Goal: Task Accomplishment & Management: Use online tool/utility

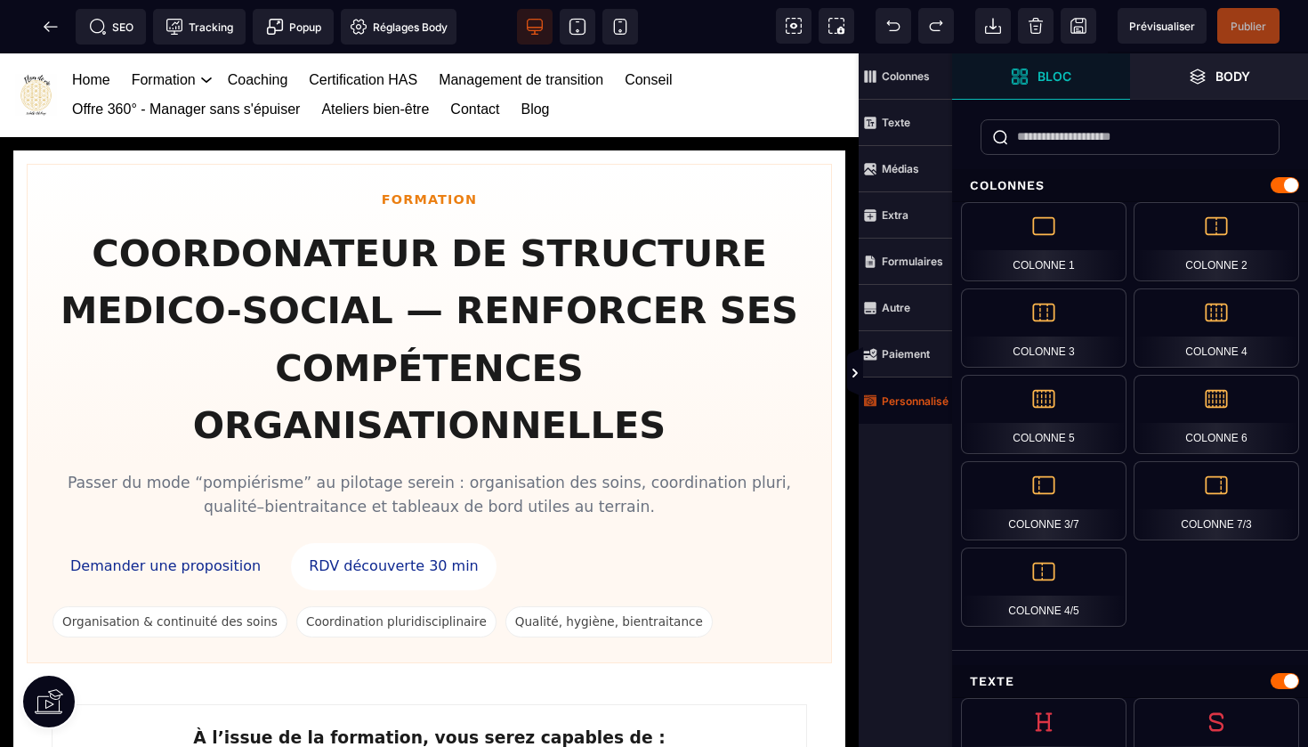
click at [901, 415] on span "Personnalisé" at bounding box center [905, 400] width 93 height 46
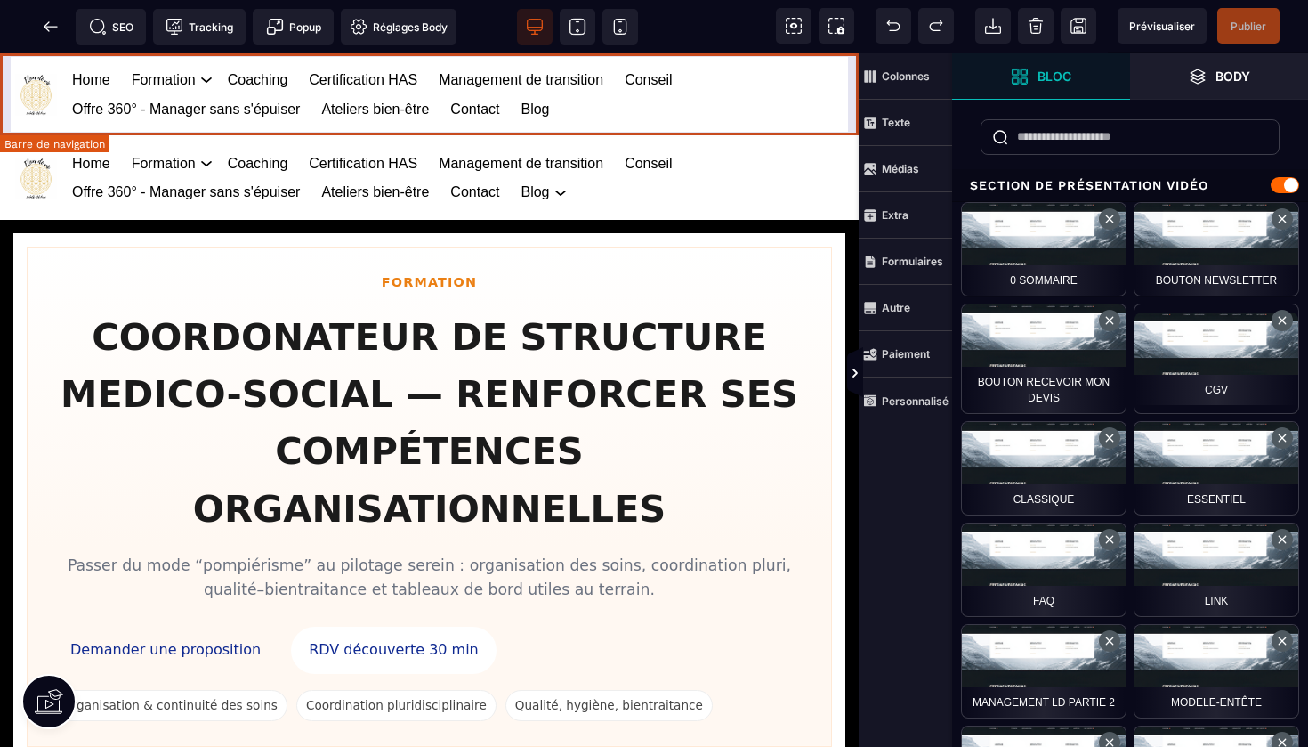
click at [852, 73] on div "Home Formation Management et leadership Gestion des risques en santé Management…" at bounding box center [429, 95] width 859 height 84
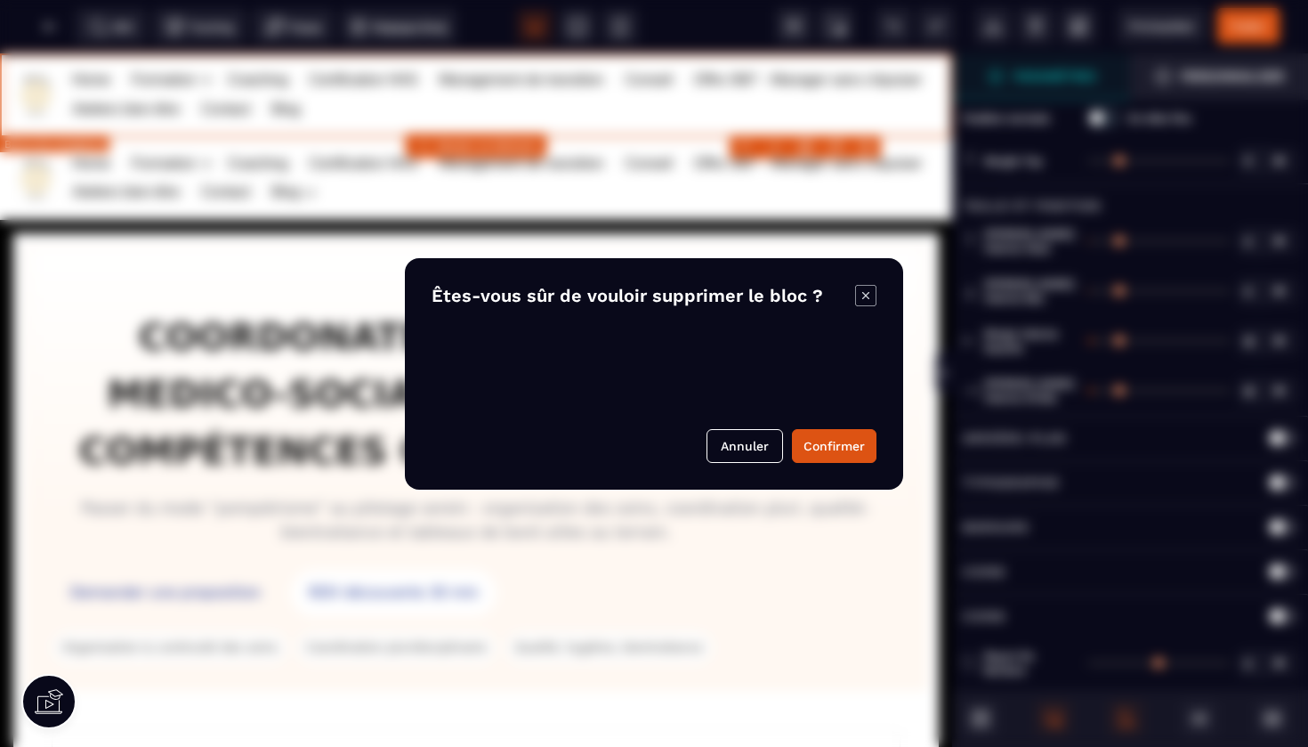
click at [865, 145] on body "B I U S A ******* Ajouter un élément" at bounding box center [654, 373] width 1308 height 747
click at [827, 435] on button "Confirmer" at bounding box center [834, 446] width 85 height 34
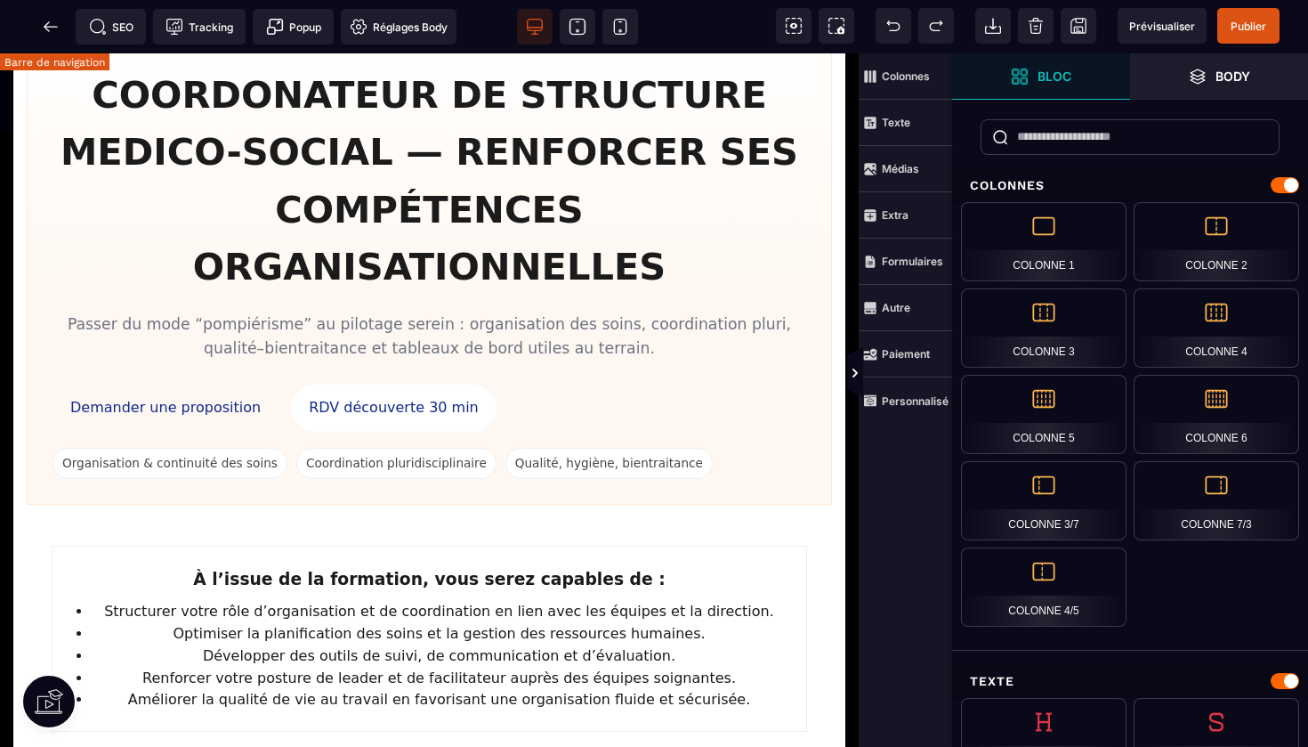
scroll to position [190, 0]
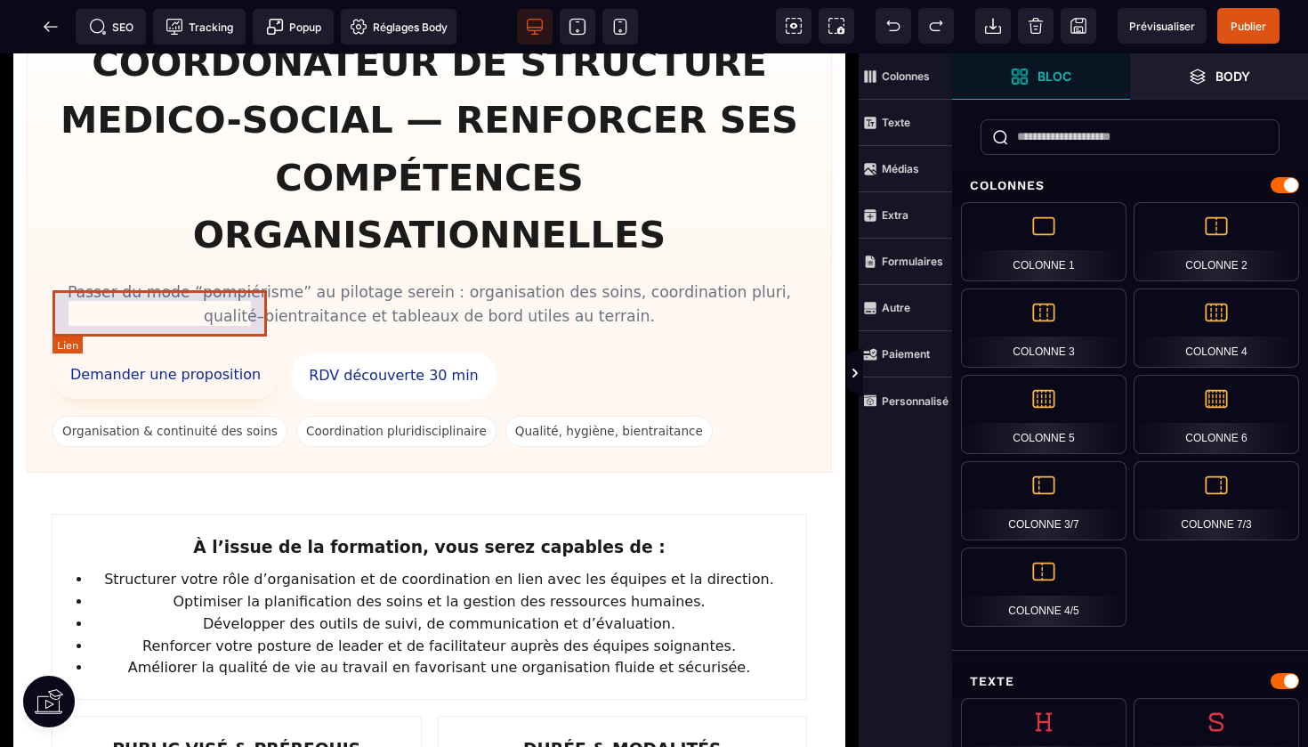
click at [218, 352] on link "Demander une proposition" at bounding box center [166, 375] width 226 height 47
select select
select select "***"
select select
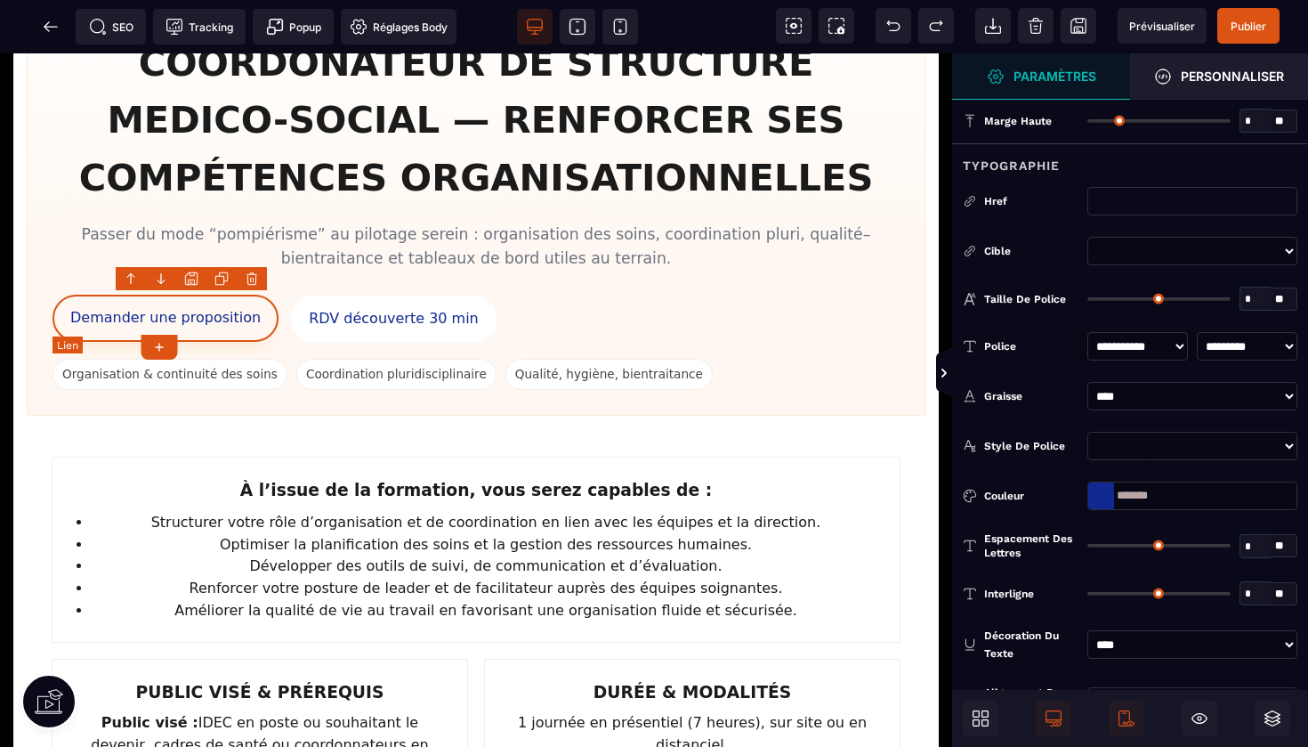
type input "*"
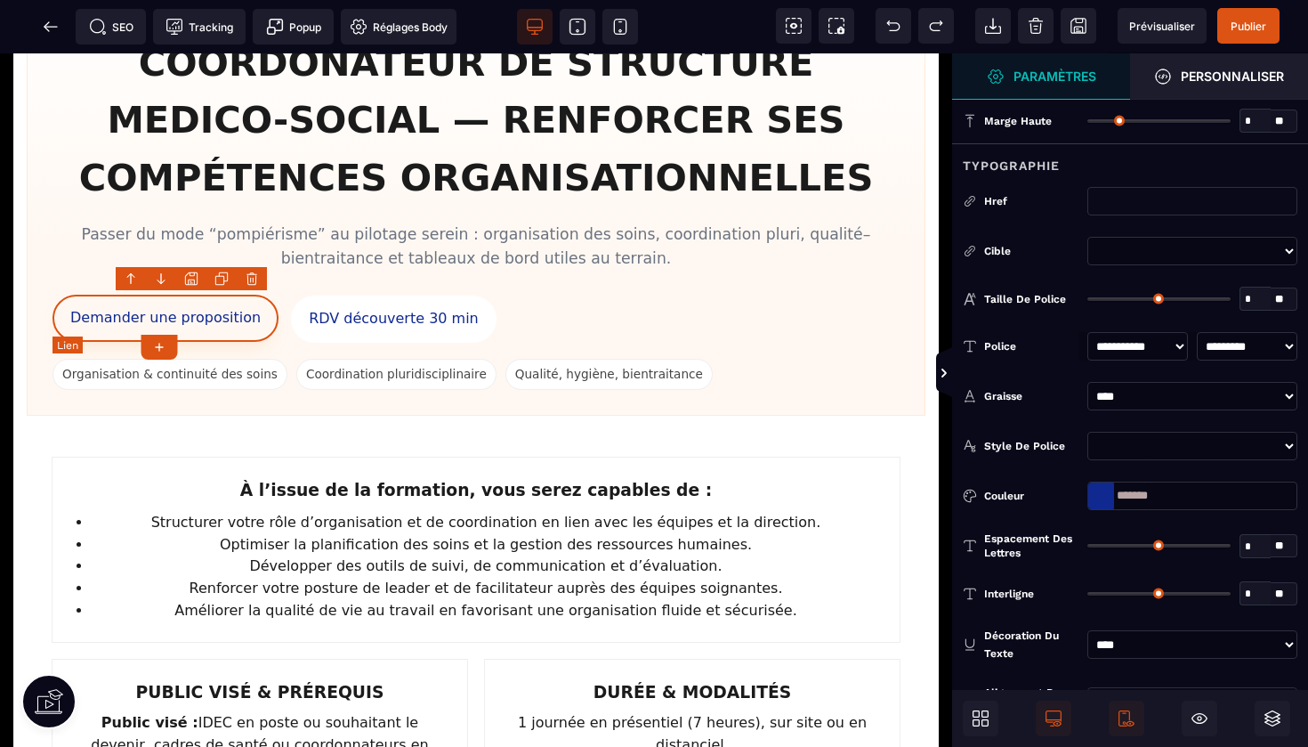
type input "*"
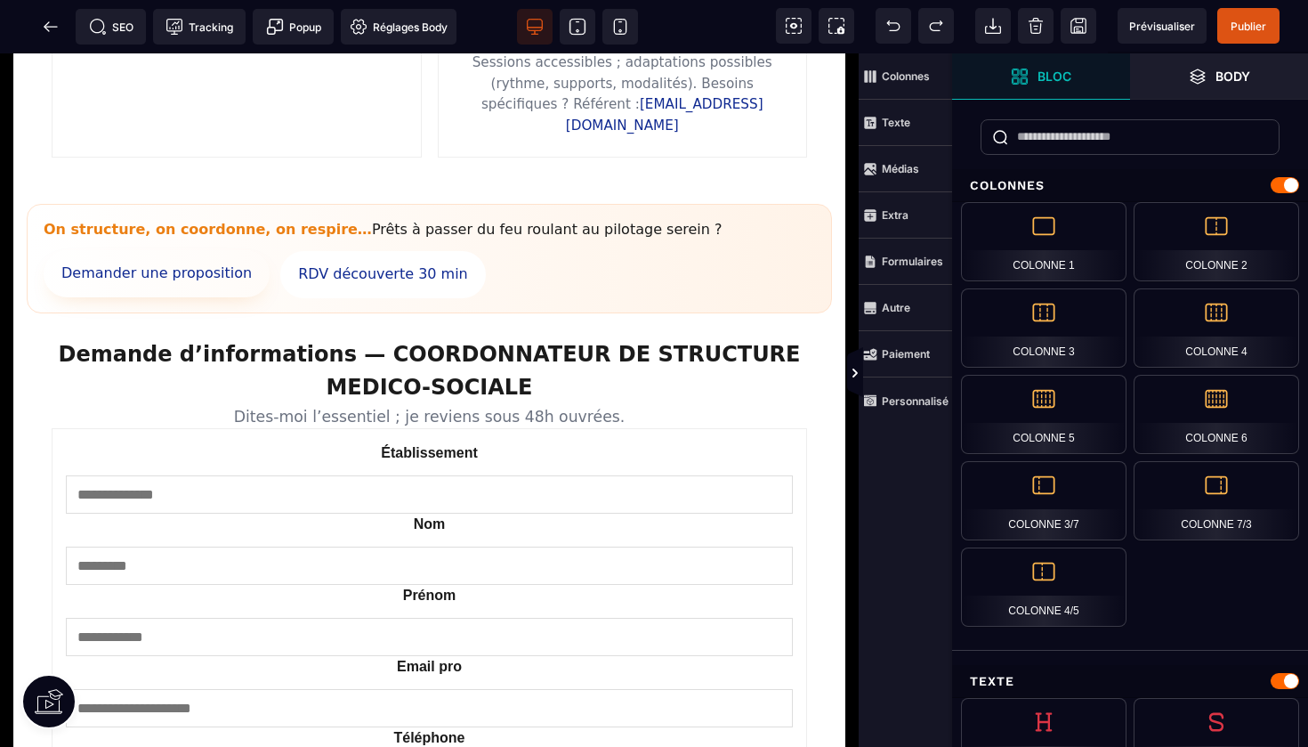
scroll to position [2097, 0]
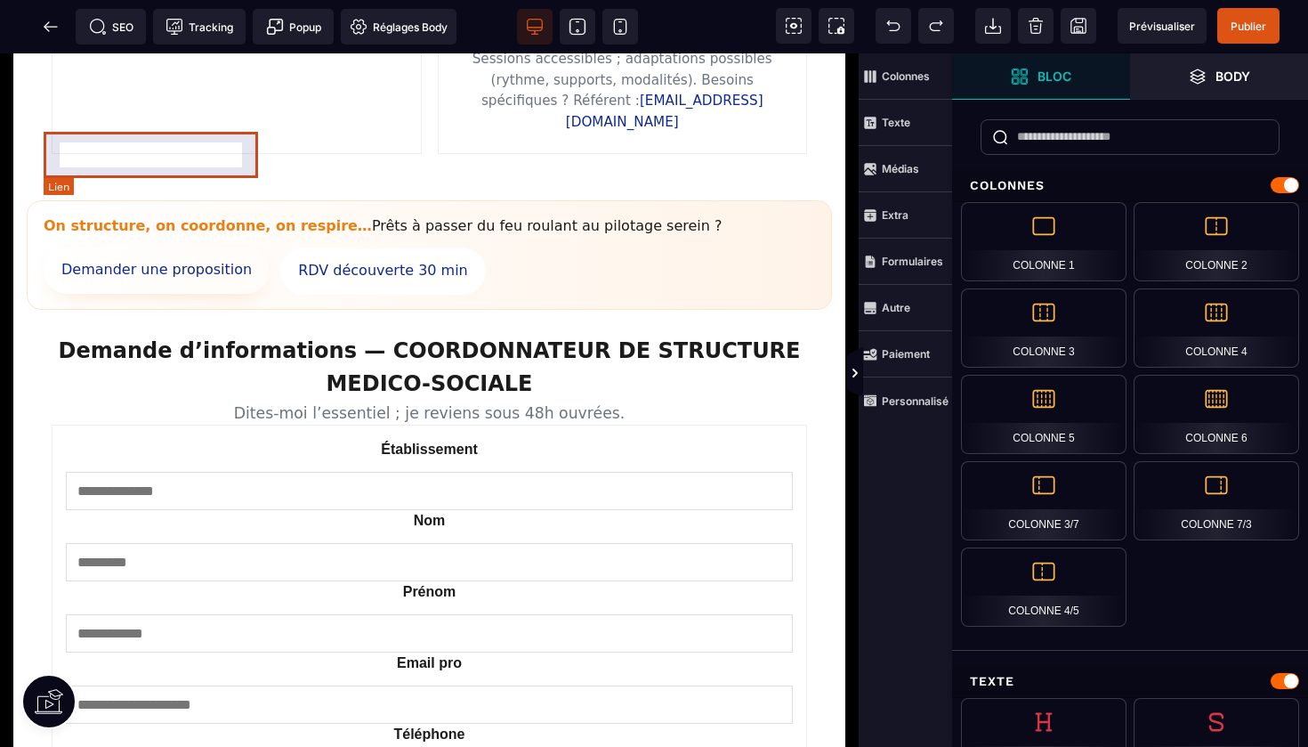
click at [203, 247] on link "Demander une proposition" at bounding box center [157, 270] width 226 height 47
select select
select select "***"
select select
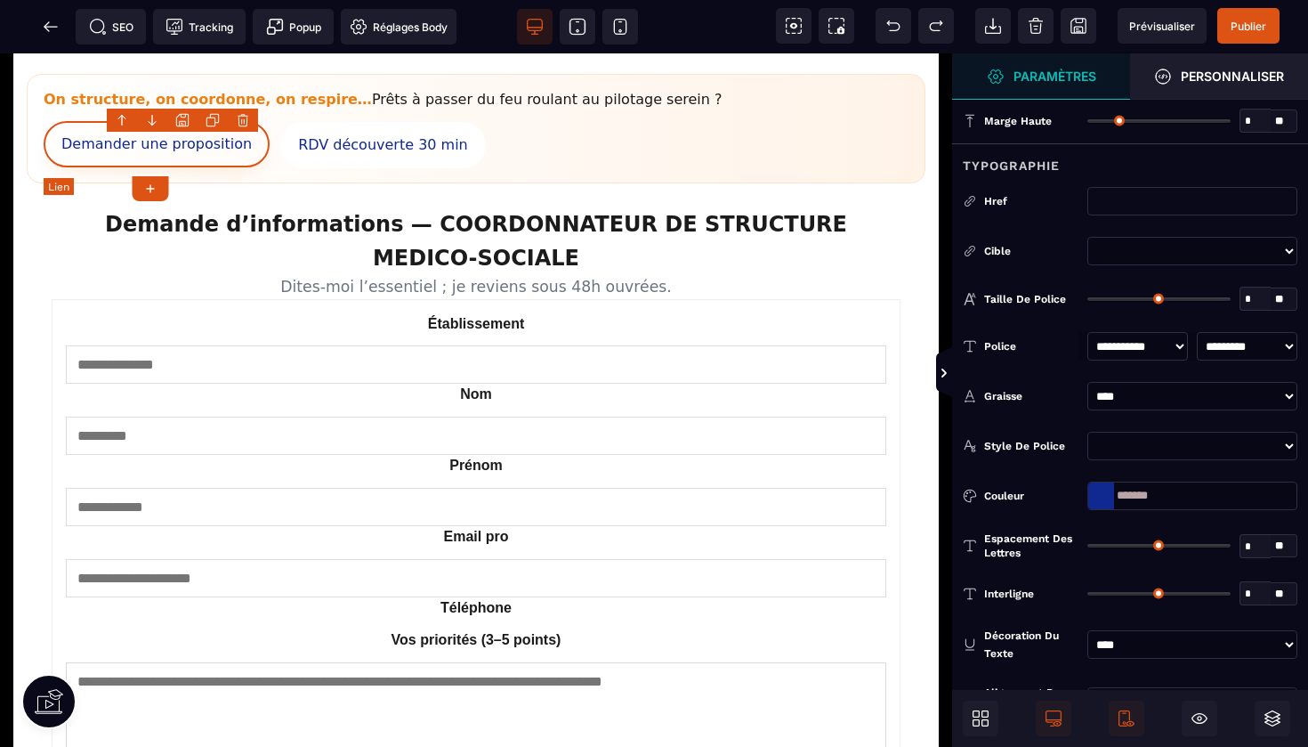
type input "*"
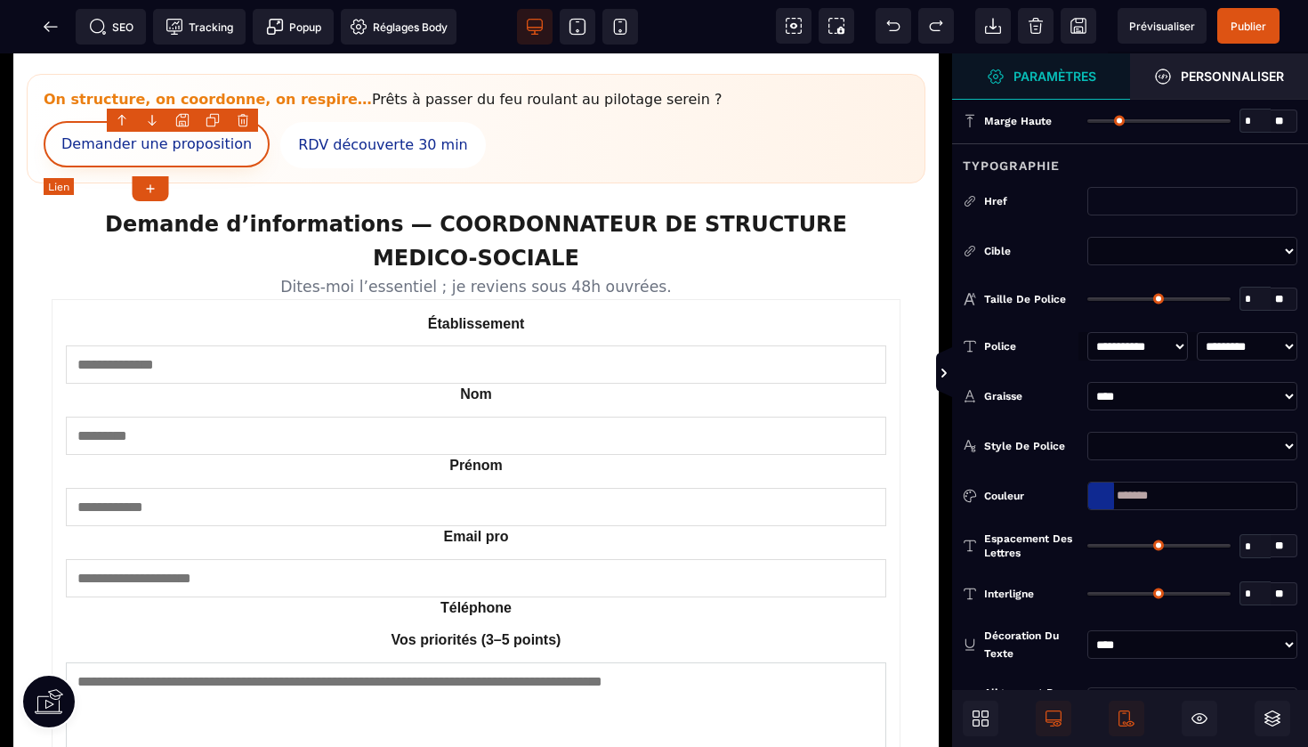
type input "*"
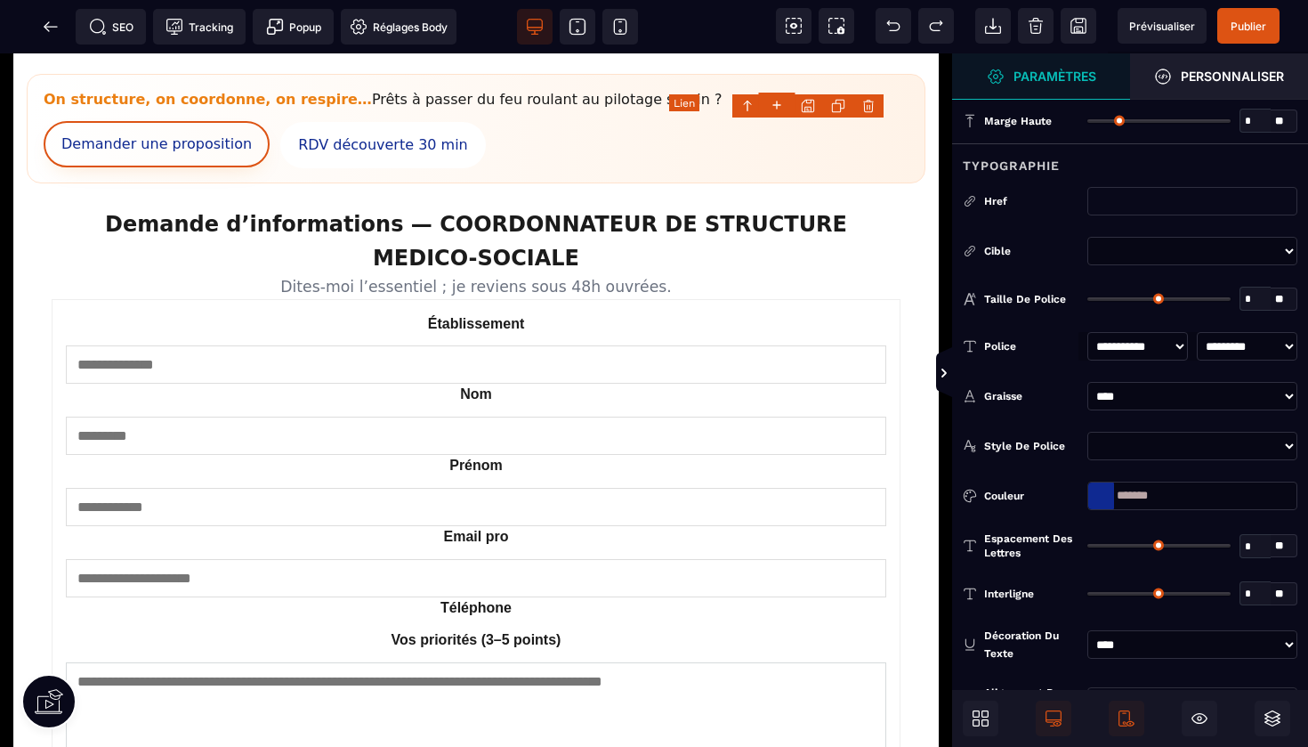
click at [270, 121] on link "Demander une proposition" at bounding box center [157, 144] width 226 height 47
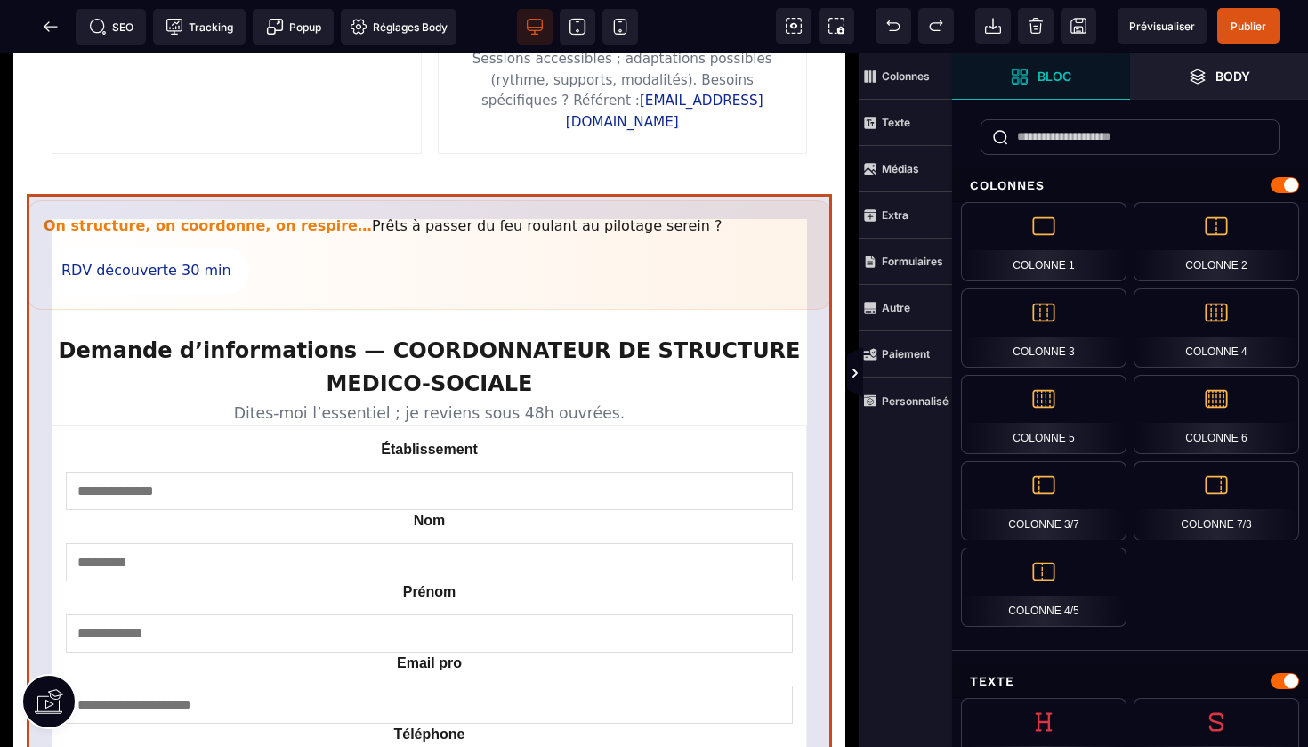
click at [813, 310] on section "Demande d’informations — COORDONNATEUR DE STRUCTURE MEDICO-SOCIALE Dites-moi l’…" at bounding box center [430, 671] width 806 height 722
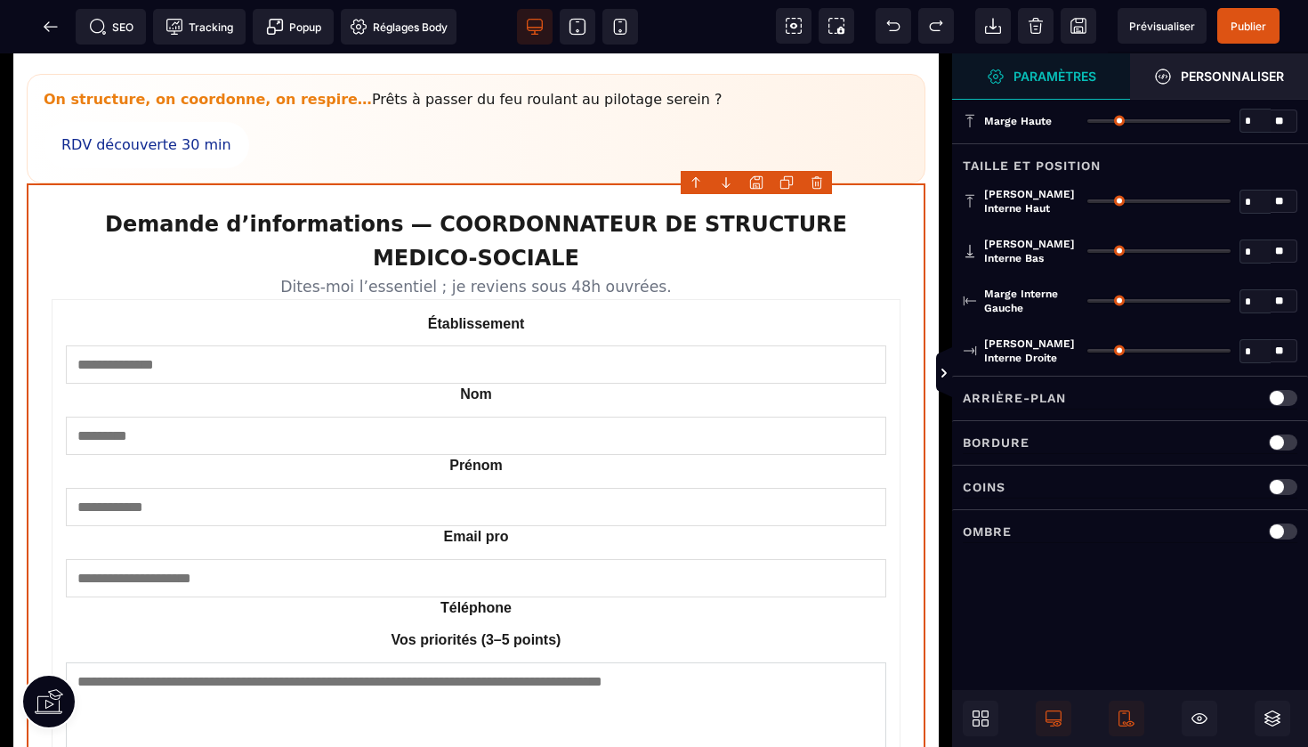
type input "**"
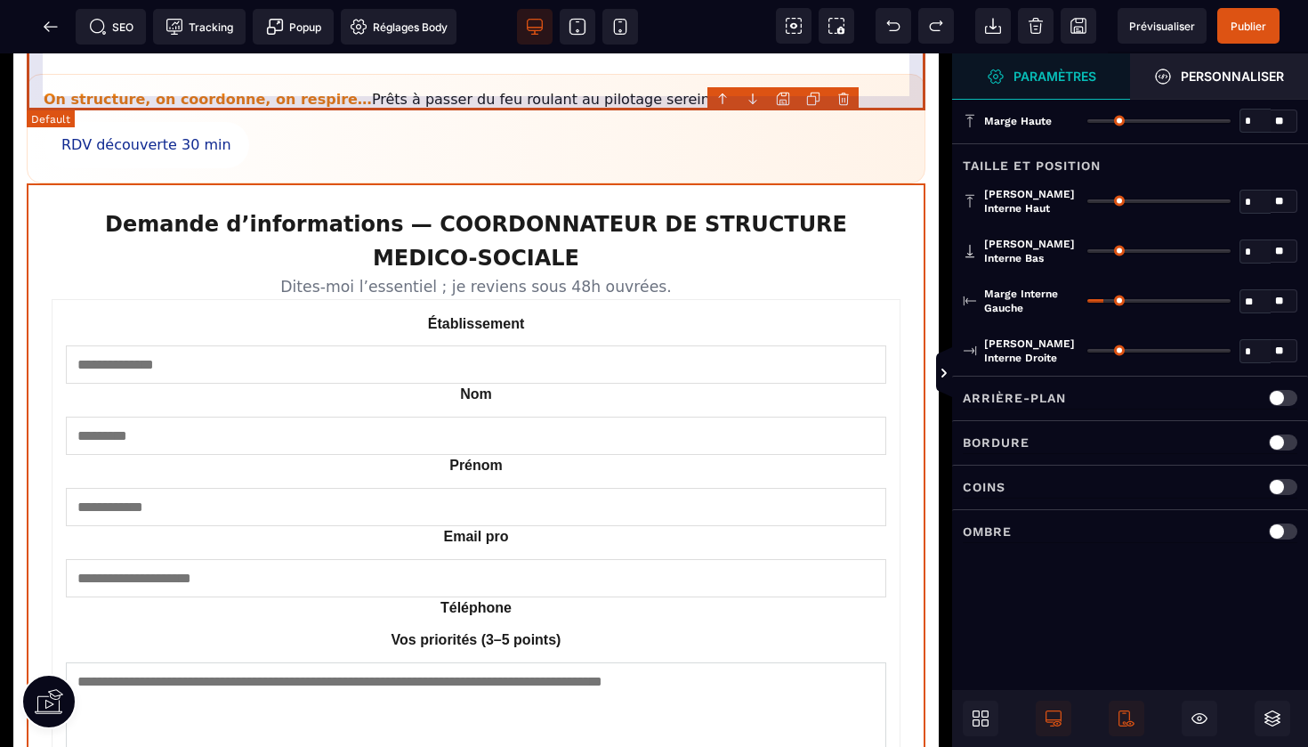
click at [846, 97] on body "B I U S A ******* Ajouter un élément" at bounding box center [654, 373] width 1308 height 747
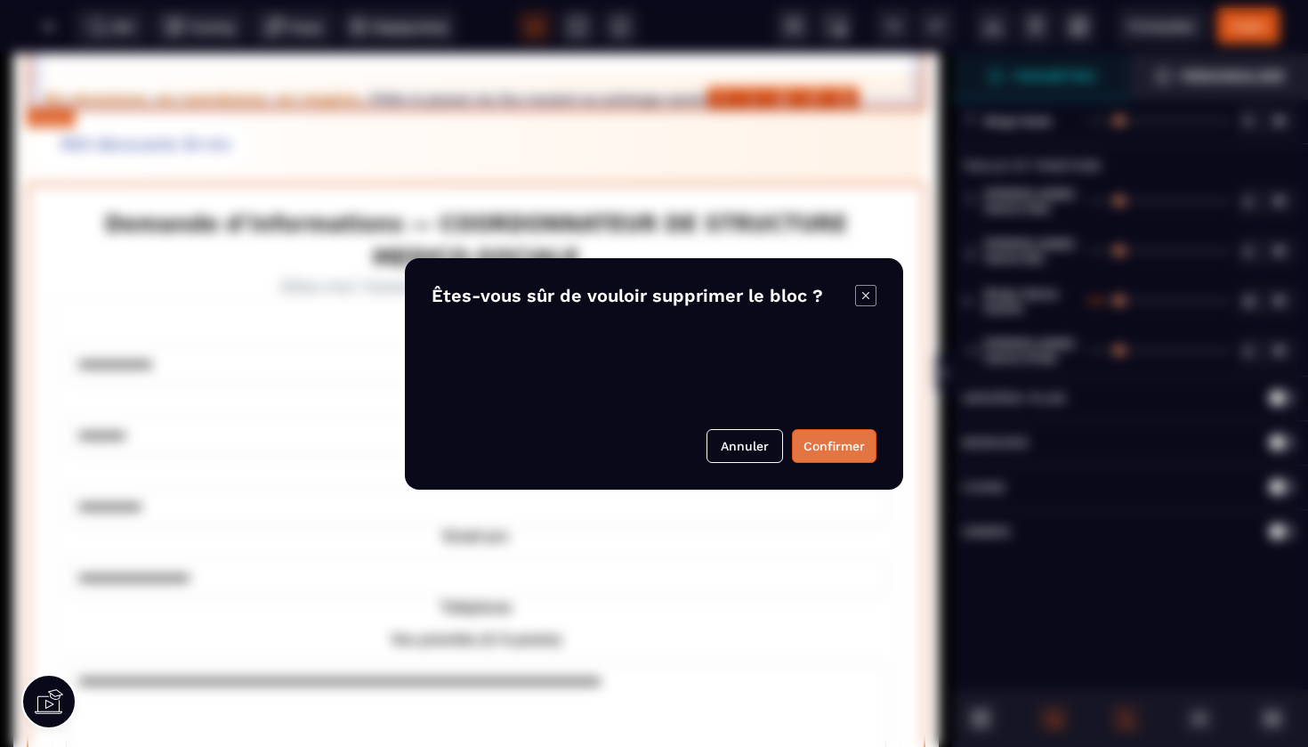
click at [837, 445] on button "Confirmer" at bounding box center [834, 446] width 85 height 34
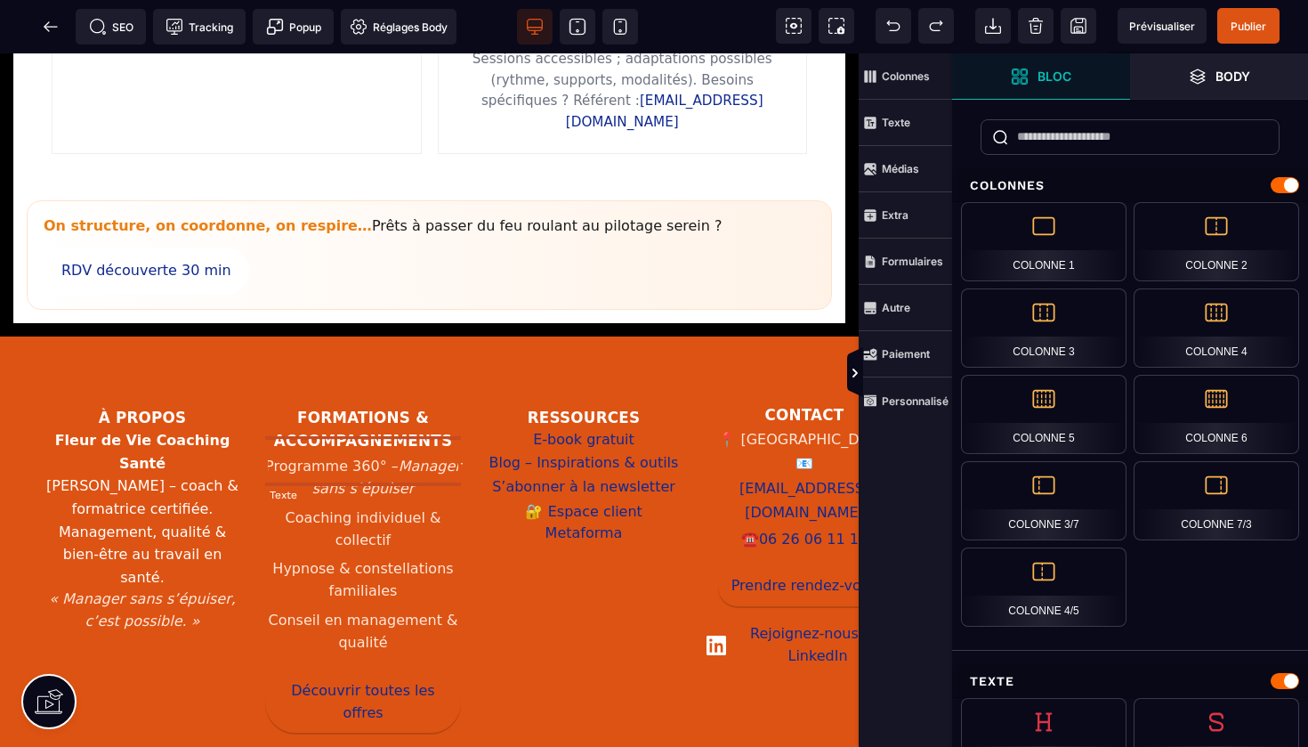
click at [388, 555] on li "Hypnose & constellations familiales" at bounding box center [363, 581] width 196 height 52
click at [388, 473] on section "Formations & accompagnements Programme 360° – Manager sans s’épuiser Coaching i…" at bounding box center [363, 569] width 196 height 327
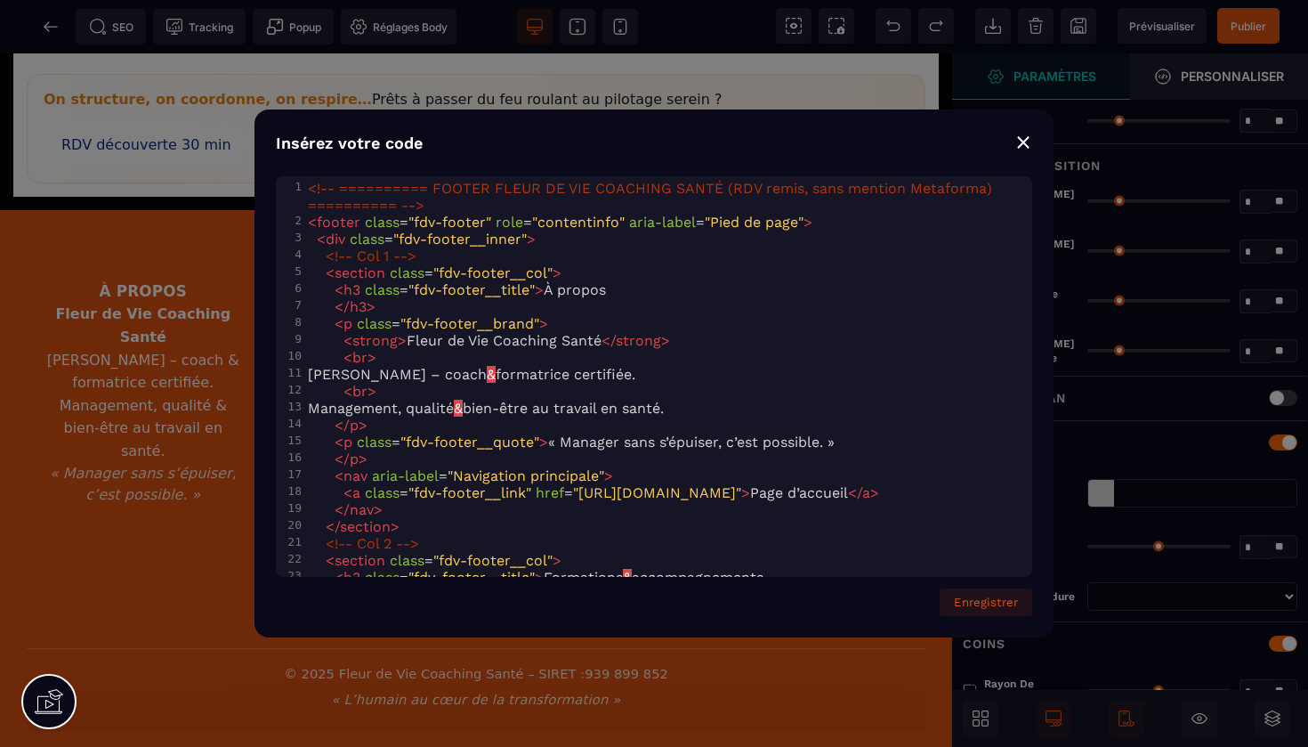
type input "*"
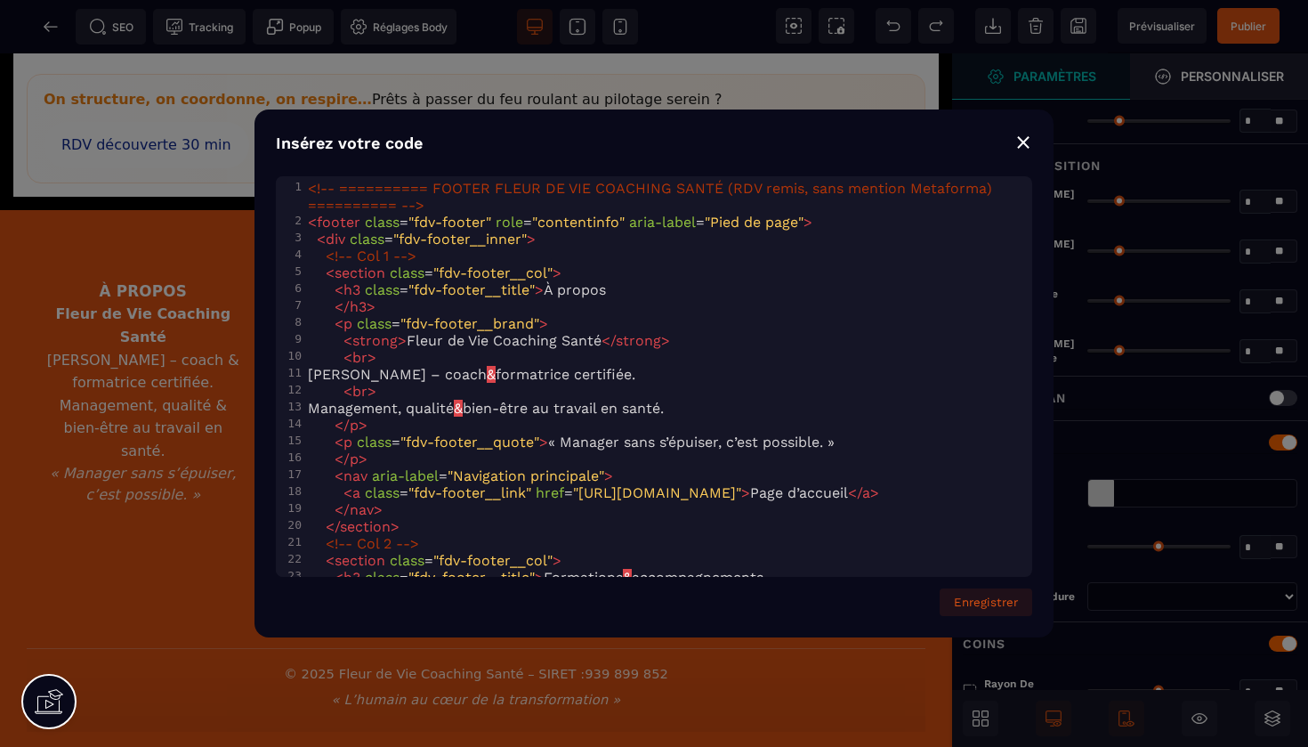
scroll to position [0, 0]
click at [1025, 146] on div "⨯" at bounding box center [1024, 141] width 18 height 25
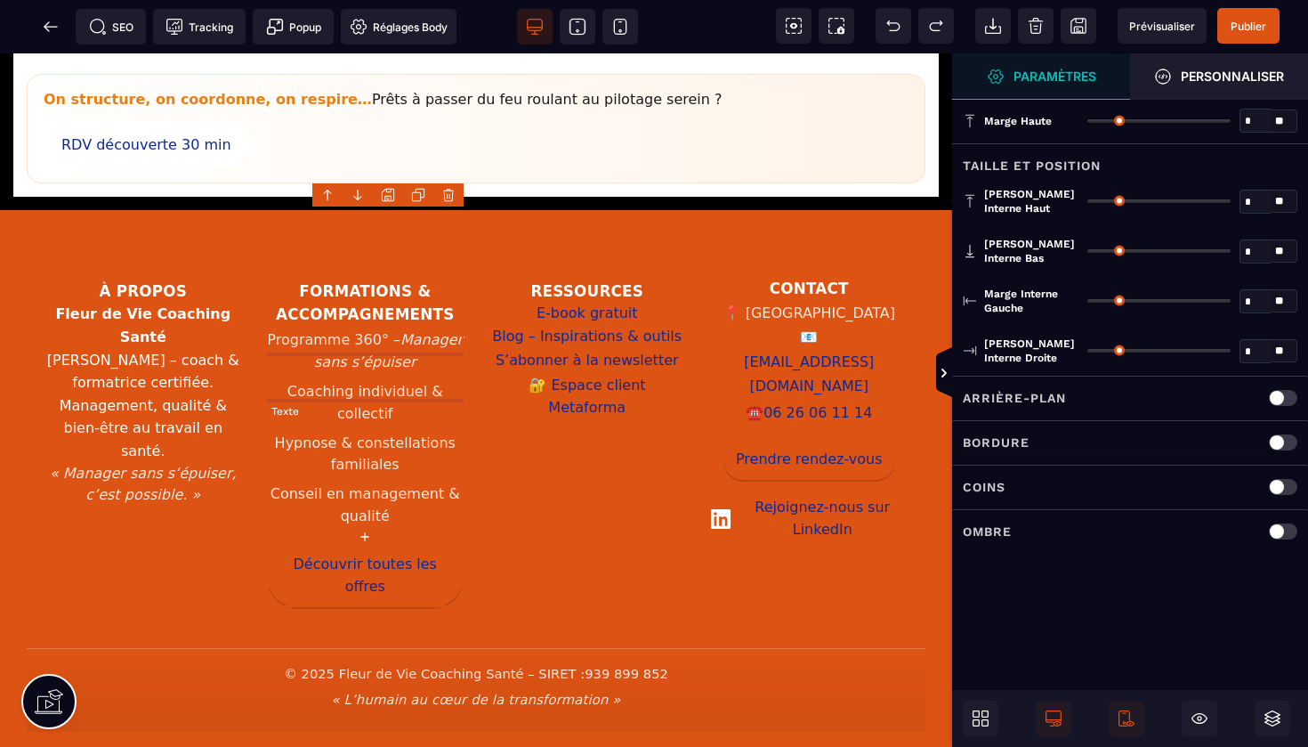
click at [397, 429] on li "Hypnose & constellations familiales" at bounding box center [366, 455] width 198 height 52
select select "***"
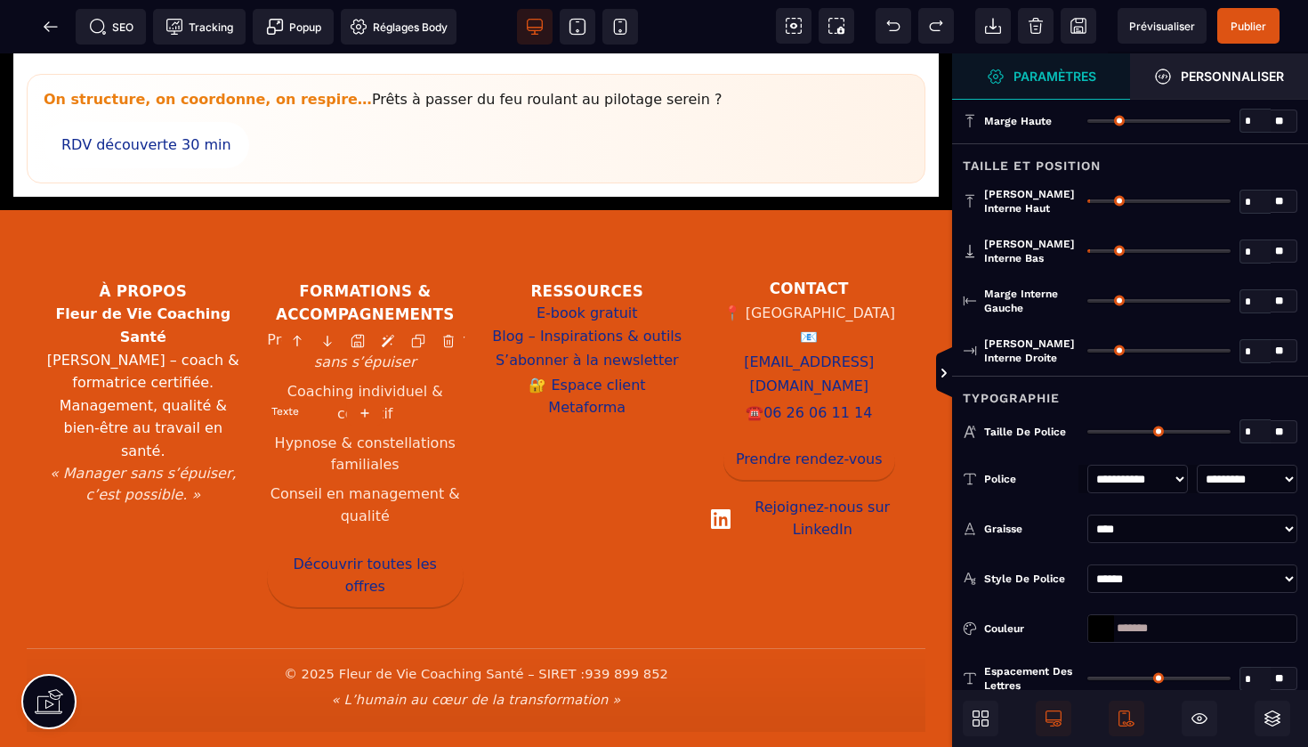
click at [396, 429] on li "Hypnose & constellations familiales" at bounding box center [366, 455] width 198 height 52
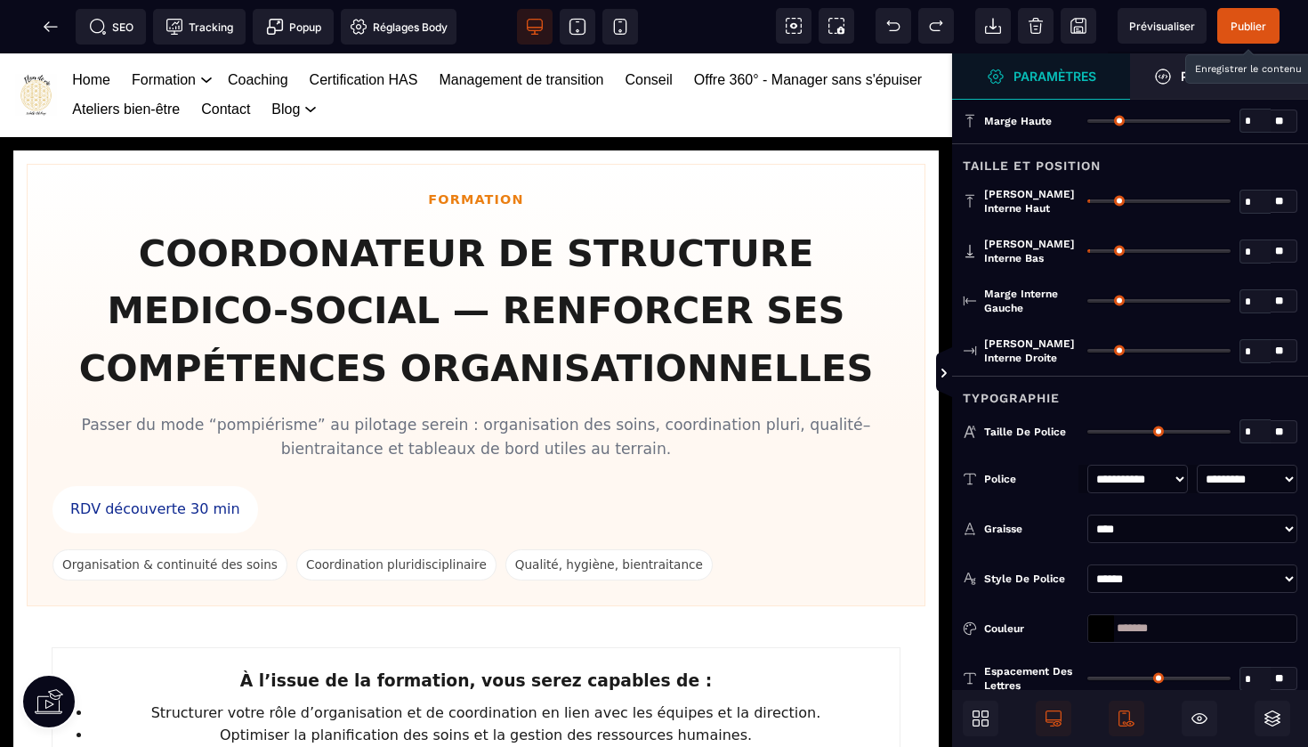
click at [1239, 20] on span "Publier" at bounding box center [1249, 26] width 36 height 13
click at [53, 21] on icon at bounding box center [51, 27] width 18 height 18
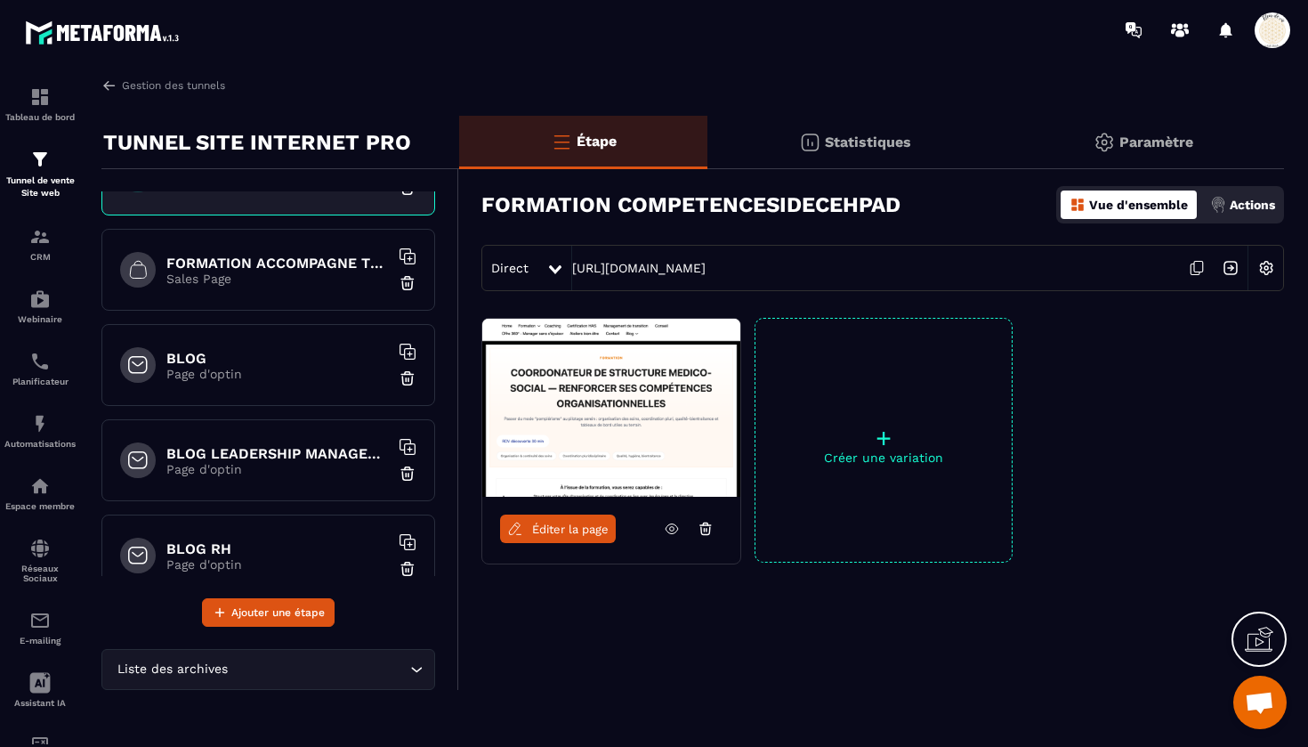
scroll to position [2072, 0]
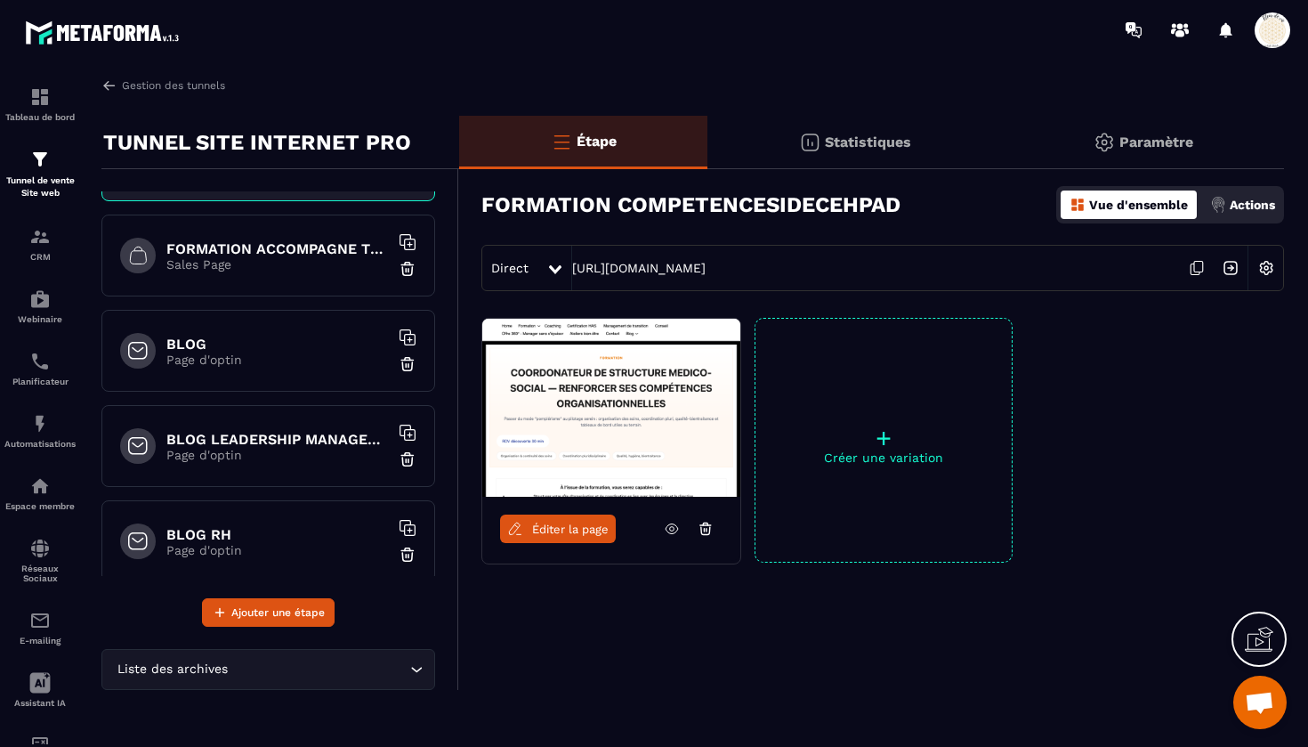
click at [273, 245] on h6 "FORMATION ACCOMPAGNE TRACEUR" at bounding box center [277, 248] width 223 height 17
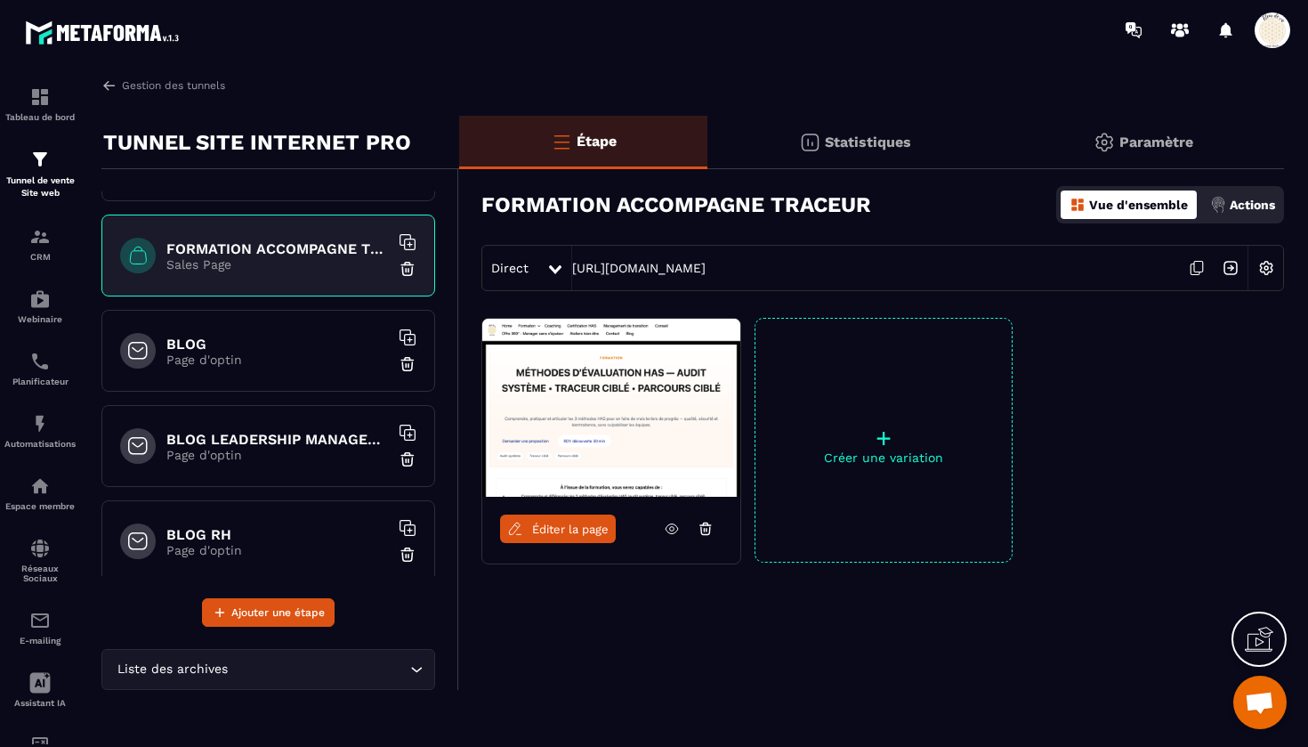
click at [579, 520] on link "Éditer la page" at bounding box center [558, 528] width 116 height 28
